Goal: Use online tool/utility: Utilize a website feature to perform a specific function

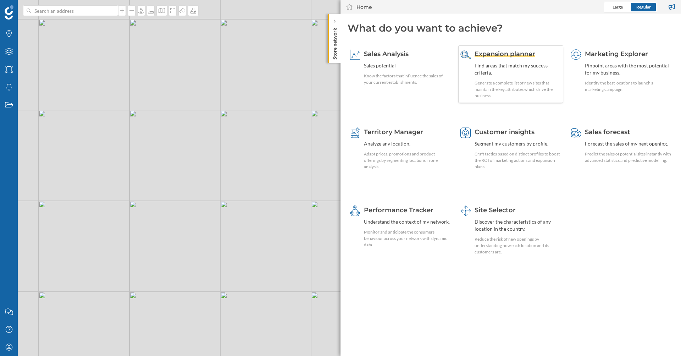
click at [520, 56] on span "Expansion planner" at bounding box center [505, 54] width 61 height 8
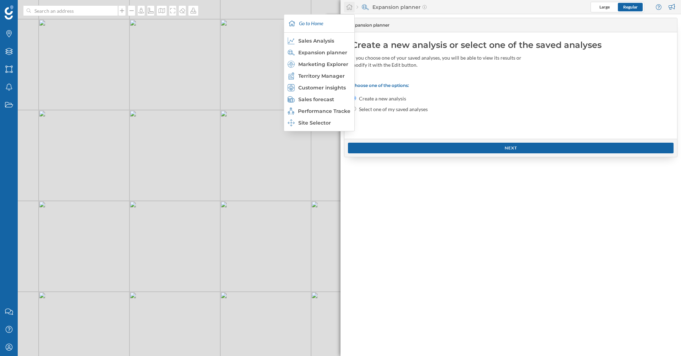
click at [349, 7] on icon at bounding box center [349, 7] width 7 height 6
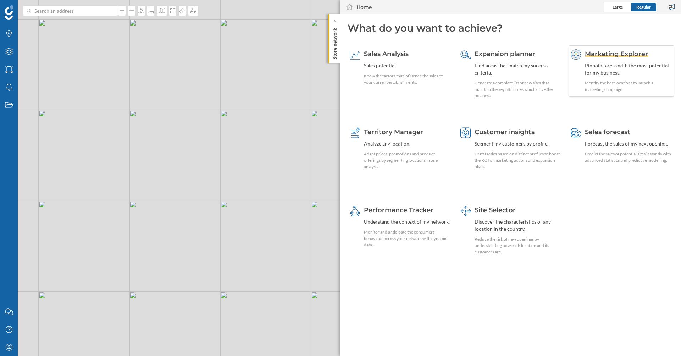
click at [595, 56] on span "Marketing Explorer" at bounding box center [616, 54] width 63 height 8
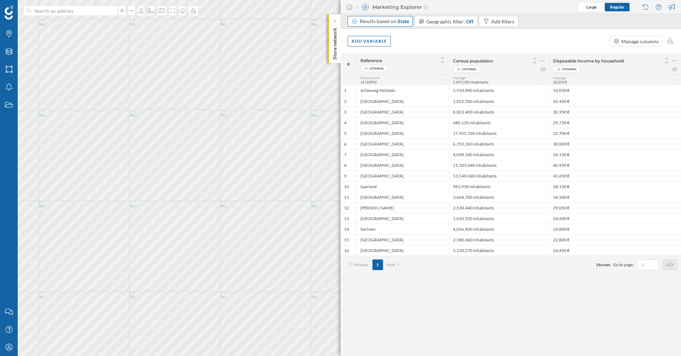
click at [397, 21] on div "Results based on: State" at bounding box center [384, 21] width 49 height 7
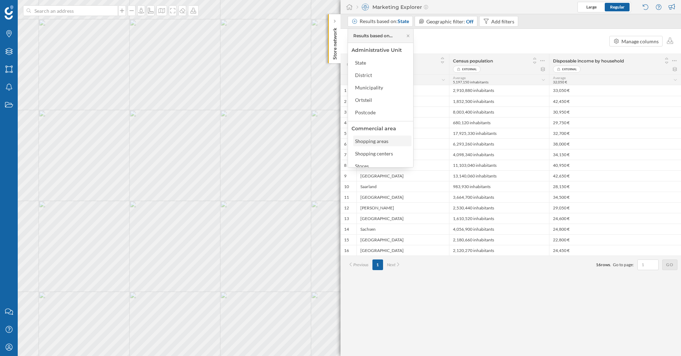
click at [370, 142] on div "Shopping areas" at bounding box center [371, 141] width 33 height 6
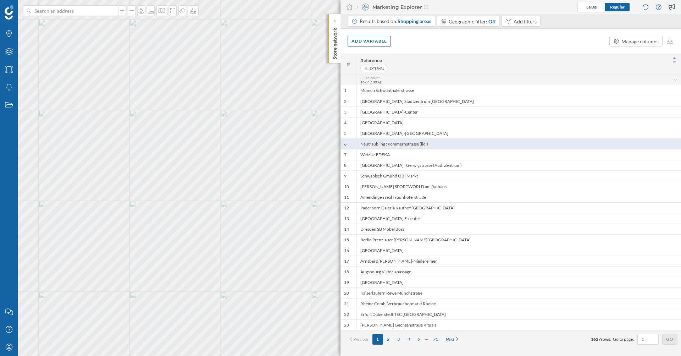
click at [374, 143] on div "Neutraubling : Pommernstrasse (lidl)" at bounding box center [519, 143] width 325 height 11
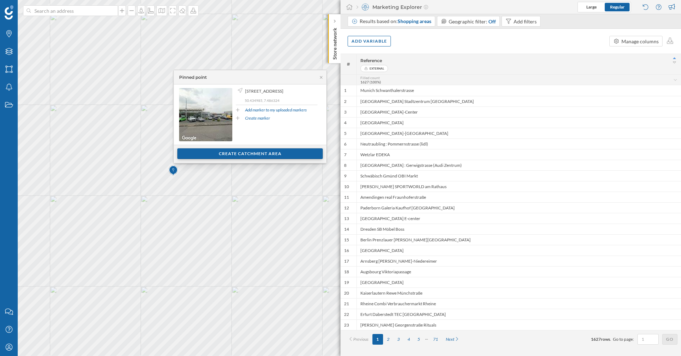
click at [203, 158] on div "Create catchment area" at bounding box center [250, 153] width 146 height 11
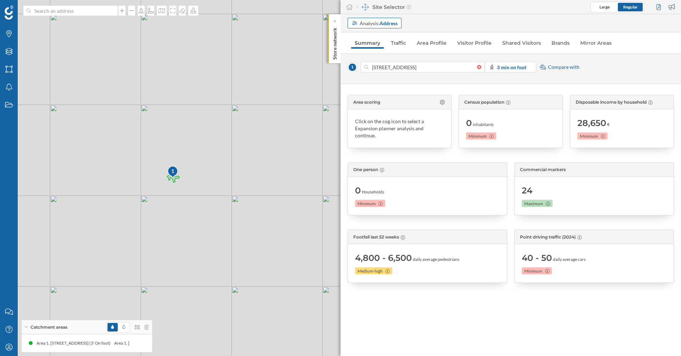
click at [385, 24] on strong "Address" at bounding box center [389, 23] width 18 height 6
click at [376, 50] on div "Commercial area" at bounding box center [371, 50] width 38 height 6
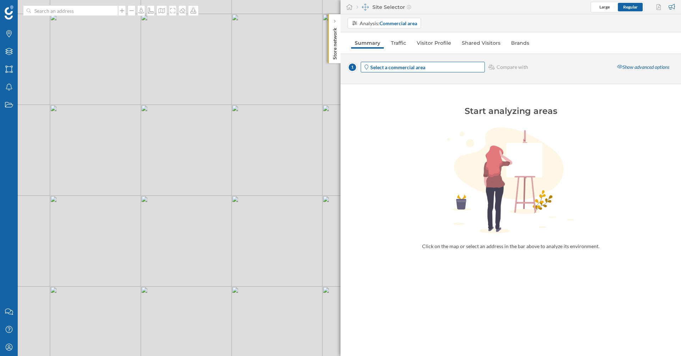
click at [390, 71] on span "Select a commercial area" at bounding box center [398, 67] width 55 height 7
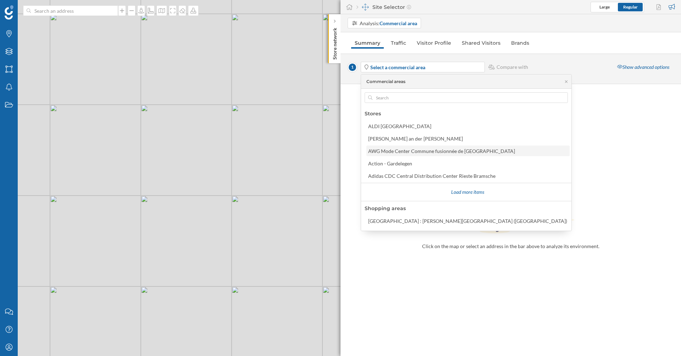
click at [390, 152] on div "AWG Mode Center Commune fusionnée de [GEOGRAPHIC_DATA]" at bounding box center [441, 151] width 147 height 6
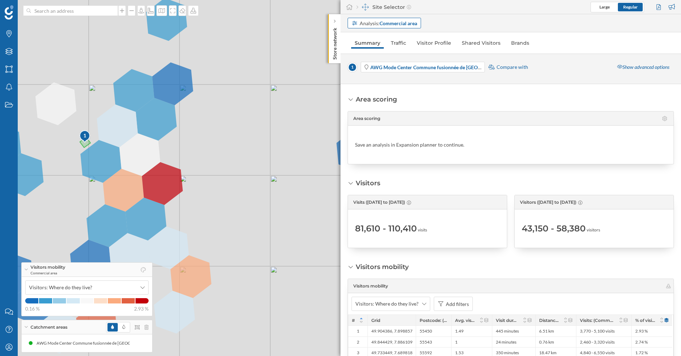
click at [407, 26] on div "Analysis: Commercial area" at bounding box center [389, 23] width 58 height 7
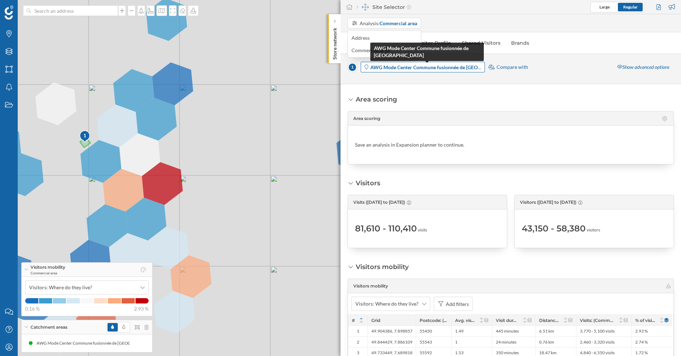
click at [462, 71] on span "AWG Mode Center Commune fusionnée de [GEOGRAPHIC_DATA]" at bounding box center [428, 67] width 114 height 7
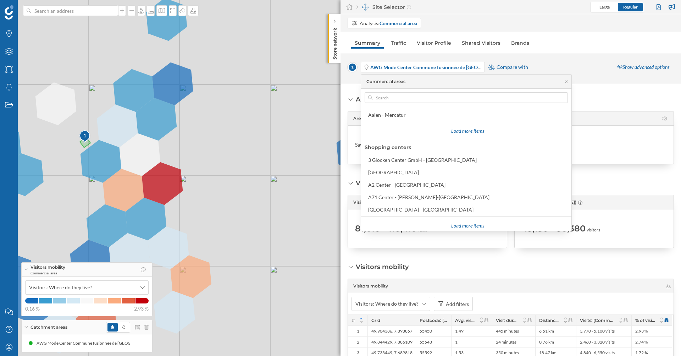
scroll to position [160, 0]
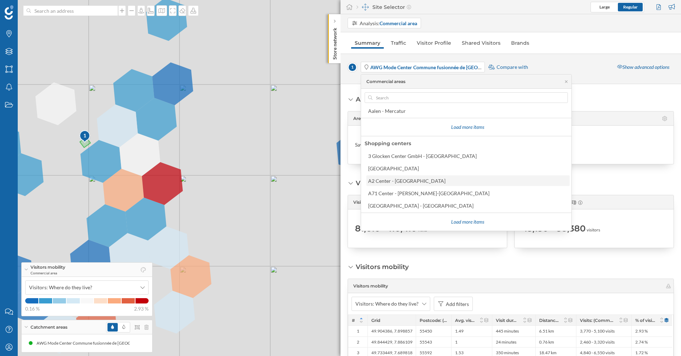
click at [406, 183] on div "A2 Center - [GEOGRAPHIC_DATA]" at bounding box center [406, 181] width 77 height 6
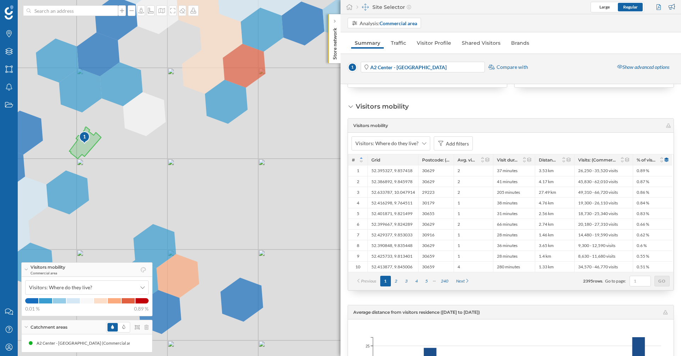
scroll to position [0, 0]
